Goal: Task Accomplishment & Management: Manage account settings

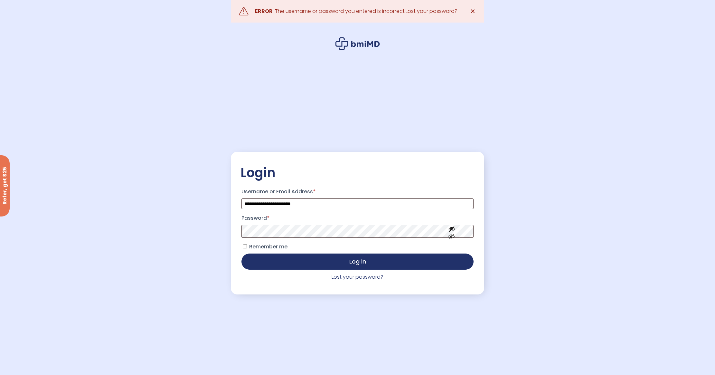
click at [268, 252] on label "Remember me" at bounding box center [265, 247] width 46 height 10
click at [271, 249] on span "Remember me" at bounding box center [268, 246] width 38 height 7
click at [278, 250] on span "Remember me" at bounding box center [268, 246] width 38 height 7
click at [280, 260] on button "Log in" at bounding box center [358, 261] width 232 height 16
click at [242, 253] on button "Log in" at bounding box center [358, 261] width 232 height 16
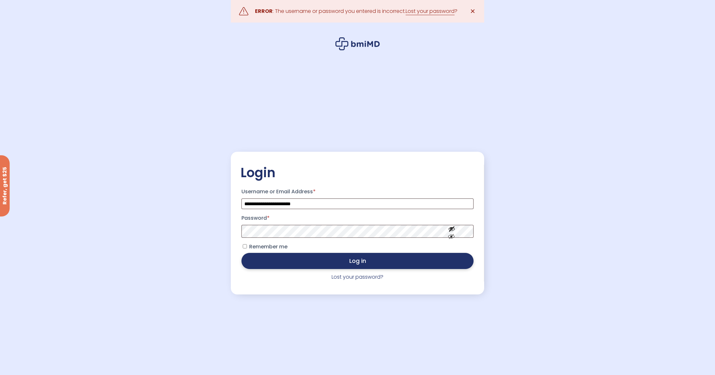
click at [436, 270] on p "Remember me Log in" at bounding box center [358, 256] width 234 height 30
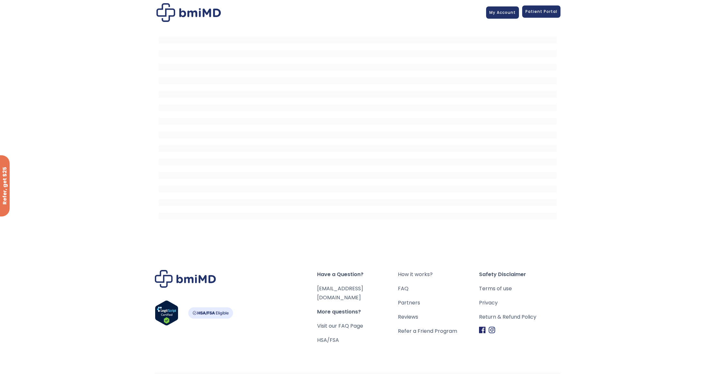
click at [530, 12] on span "Patient Portal" at bounding box center [542, 11] width 32 height 5
